Goal: Task Accomplishment & Management: Manage account settings

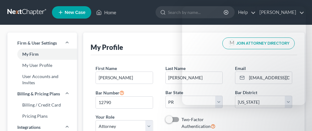
select select "40"
select select "70"
select select "attorney"
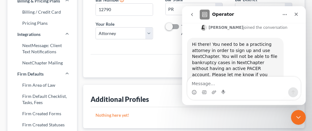
scroll to position [156, 0]
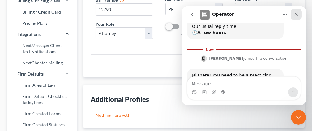
click at [297, 12] on icon "Close" at bounding box center [295, 14] width 5 height 5
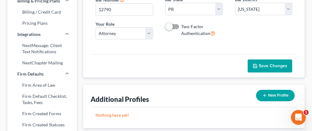
scroll to position [124, 0]
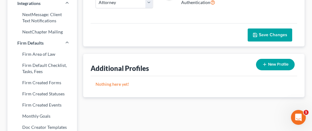
click at [260, 32] on span "Save Changes" at bounding box center [273, 34] width 28 height 5
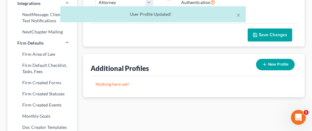
click at [269, 62] on button "New Profile" at bounding box center [275, 64] width 39 height 11
select select "0"
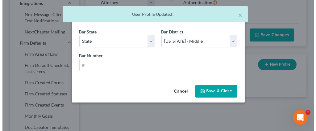
scroll to position [117, 0]
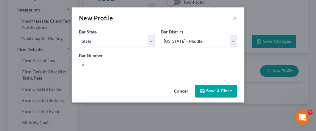
click at [177, 90] on button "Cancel" at bounding box center [180, 91] width 23 height 12
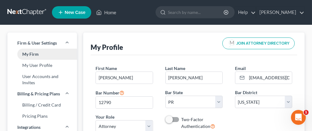
scroll to position [31, 0]
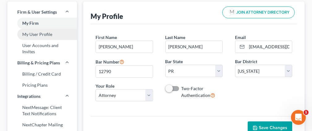
click at [63, 33] on link "My User Profile" at bounding box center [42, 34] width 70 height 11
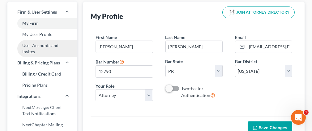
click at [63, 45] on link "User Accounts and Invites" at bounding box center [42, 48] width 70 height 17
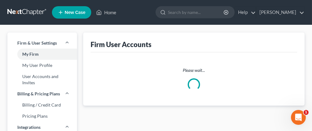
select select "0"
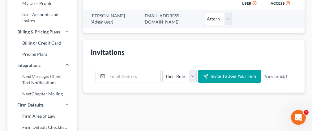
scroll to position [93, 0]
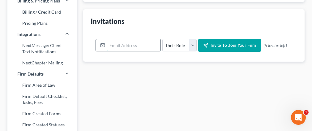
click at [120, 45] on input "email" at bounding box center [133, 45] width 53 height 12
type input "[EMAIL_ADDRESS][DOMAIN_NAME]"
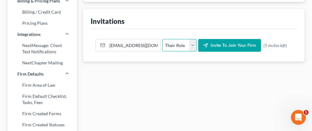
click at [191, 43] on select "Their Role Attorney Paralegal Assistant" at bounding box center [179, 45] width 34 height 12
select select "paralegal"
click at [162, 39] on select "Their Role Attorney Paralegal Assistant" at bounding box center [179, 45] width 34 height 12
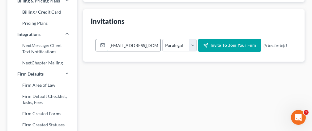
click at [155, 45] on input "[EMAIL_ADDRESS][DOMAIN_NAME]" at bounding box center [133, 45] width 53 height 12
type input "e"
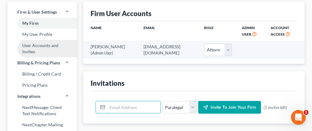
scroll to position [62, 0]
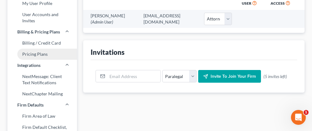
click at [62, 54] on link "Pricing Plans" at bounding box center [42, 54] width 70 height 11
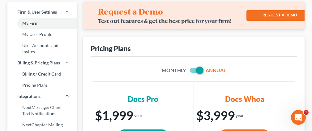
scroll to position [62, 0]
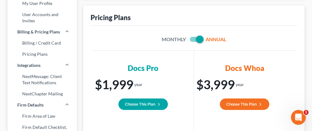
click at [193, 38] on span at bounding box center [196, 39] width 15 height 7
click at [191, 38] on span at bounding box center [196, 39] width 15 height 7
click at [189, 38] on span at bounding box center [196, 39] width 15 height 7
click at [205, 41] on label at bounding box center [205, 41] width 0 height 0
click at [207, 39] on input "checkbox" at bounding box center [209, 38] width 4 height 4
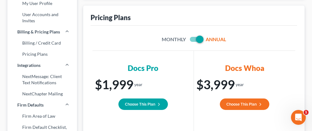
checkbox input "false"
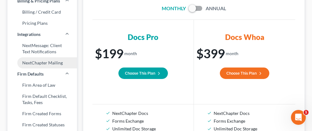
scroll to position [124, 0]
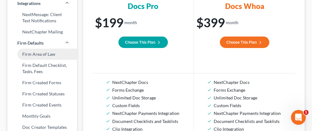
click at [62, 54] on link "Firm Area of Law" at bounding box center [42, 54] width 70 height 11
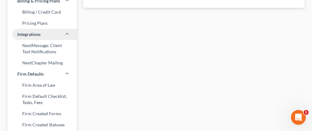
scroll to position [124, 0]
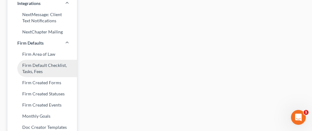
click at [57, 66] on link "Firm Default Checklist, Tasks, Fees" at bounding box center [42, 68] width 70 height 17
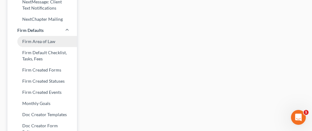
scroll to position [105, 0]
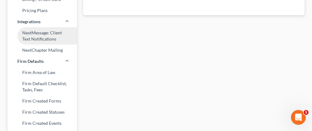
click at [67, 37] on link "NextMessage: Client Text Notifications" at bounding box center [42, 35] width 70 height 17
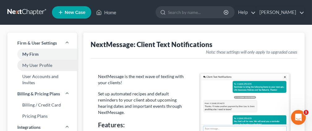
click at [64, 63] on link "My User Profile" at bounding box center [42, 65] width 70 height 11
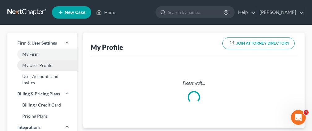
select select "40"
select select "70"
select select "attorney"
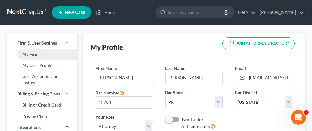
click at [60, 56] on link "My Firm" at bounding box center [42, 54] width 70 height 11
select select "24"
select select "9"
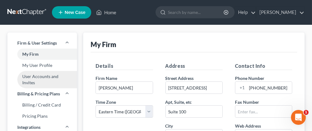
click at [60, 82] on link "User Accounts and Invites" at bounding box center [42, 79] width 70 height 17
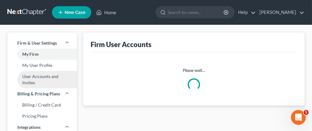
select select "0"
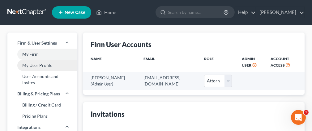
click at [63, 68] on link "My User Profile" at bounding box center [42, 65] width 70 height 11
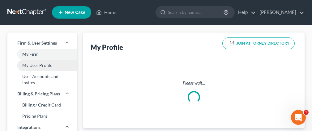
select select "40"
select select "70"
select select "attorney"
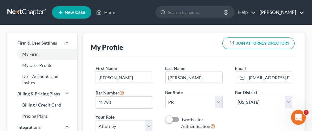
click at [300, 12] on link "[PERSON_NAME]" at bounding box center [280, 12] width 48 height 11
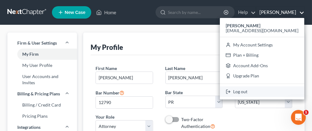
click at [273, 93] on link "Log out" at bounding box center [262, 91] width 84 height 11
